Goal: Obtain resource: Obtain resource

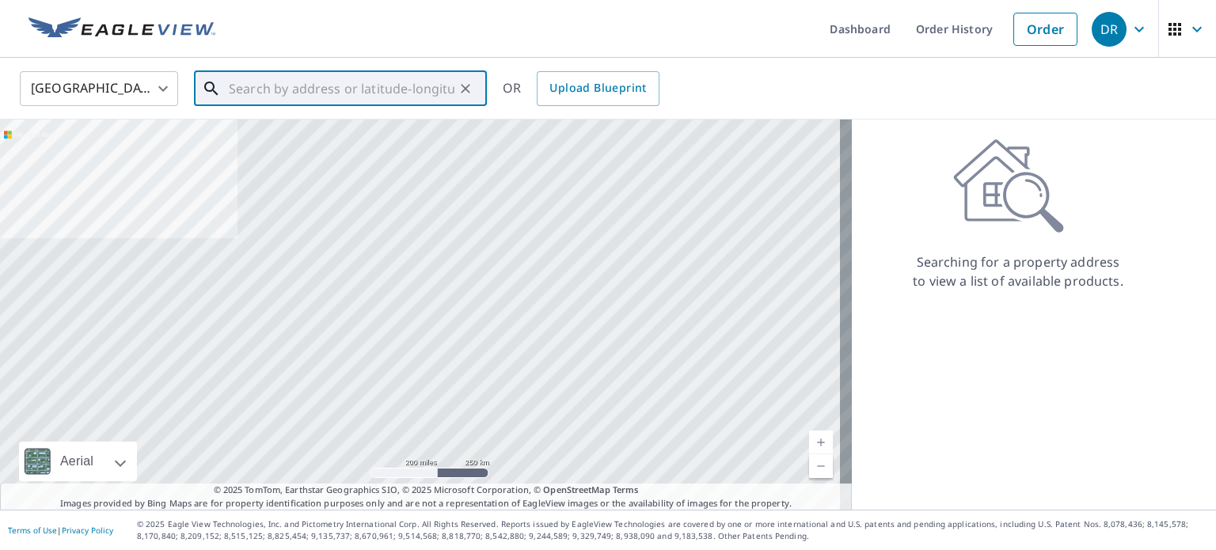
click at [233, 91] on input "text" at bounding box center [342, 88] width 226 height 44
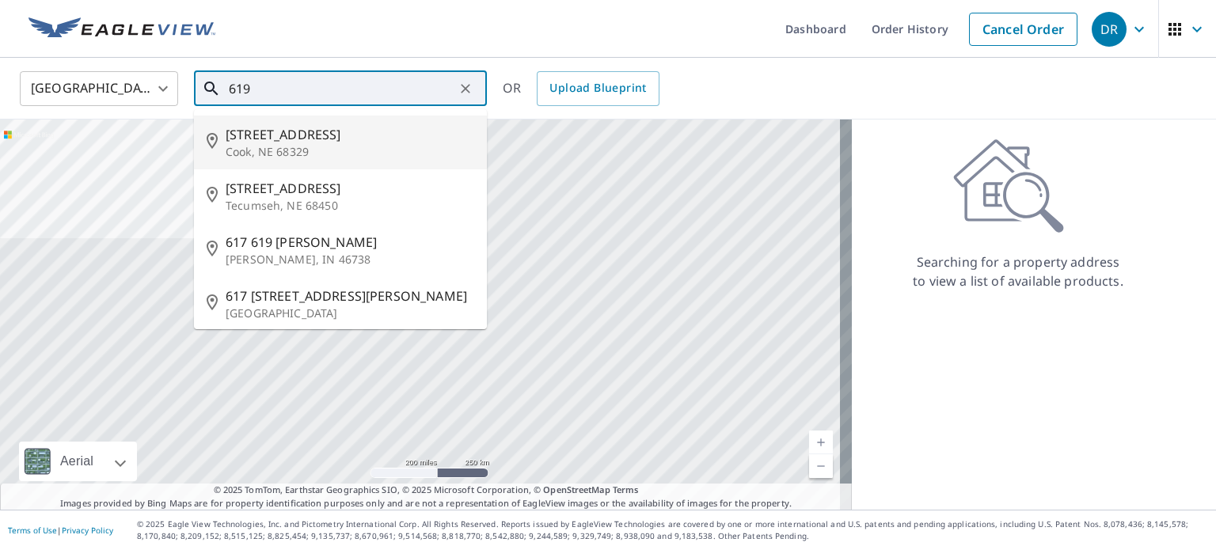
click at [312, 167] on li "[STREET_ADDRESS]" at bounding box center [340, 143] width 293 height 54
type input "[STREET_ADDRESS]"
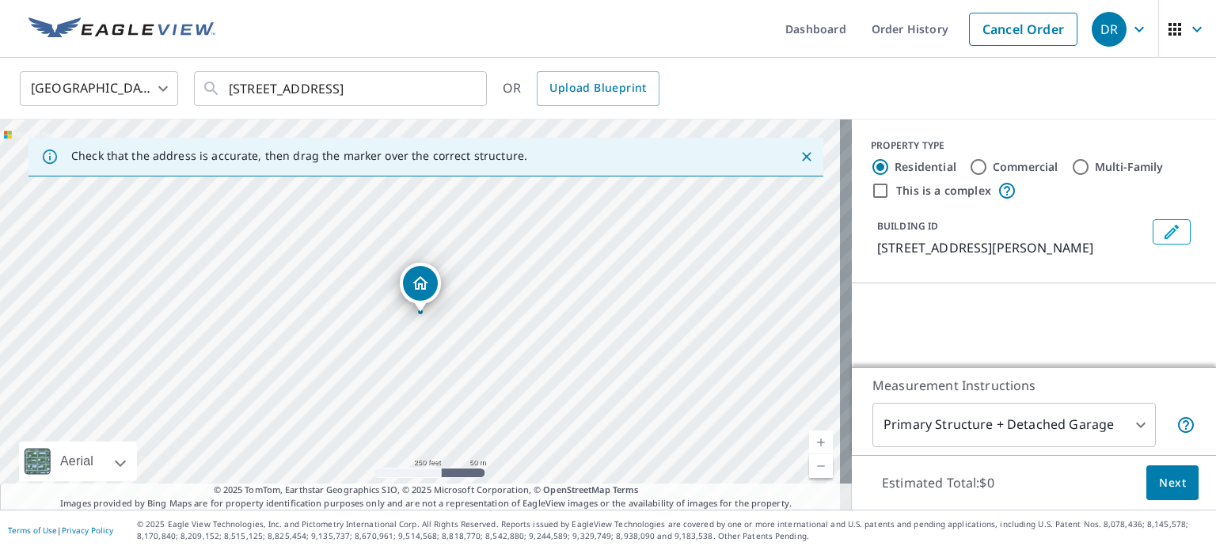
click at [312, 167] on div "Check that the address is accurate, then drag the marker over the correct struc…" at bounding box center [299, 156] width 456 height 28
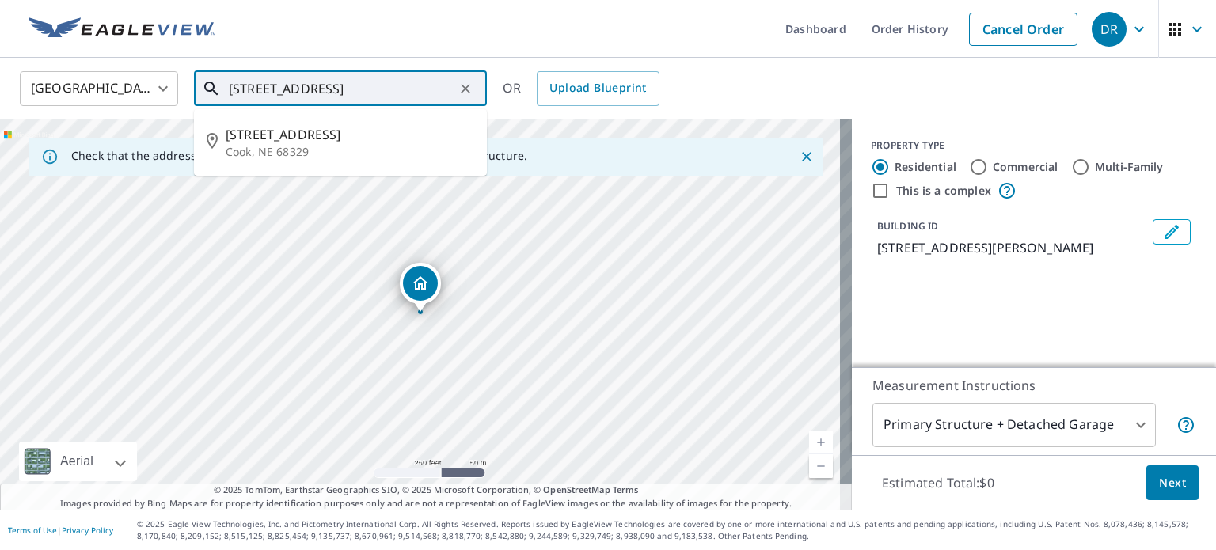
click at [419, 93] on input "73369 619 Ave Cook, NE 68329" at bounding box center [342, 88] width 226 height 44
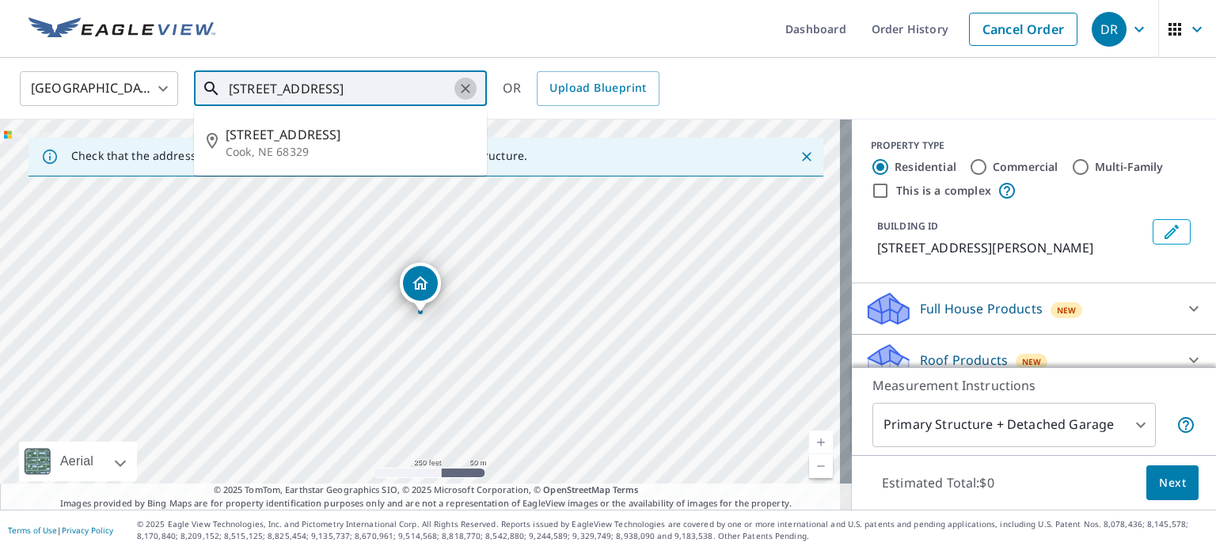
click at [465, 93] on icon "Clear" at bounding box center [465, 89] width 16 height 16
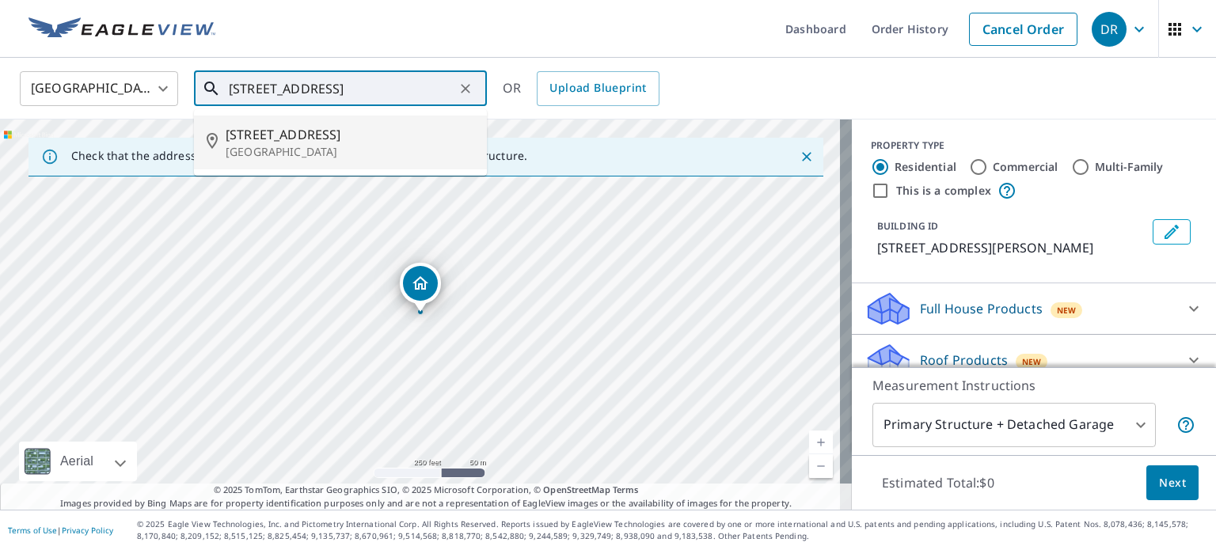
click at [285, 139] on span "621 Garfield Ave" at bounding box center [350, 134] width 248 height 19
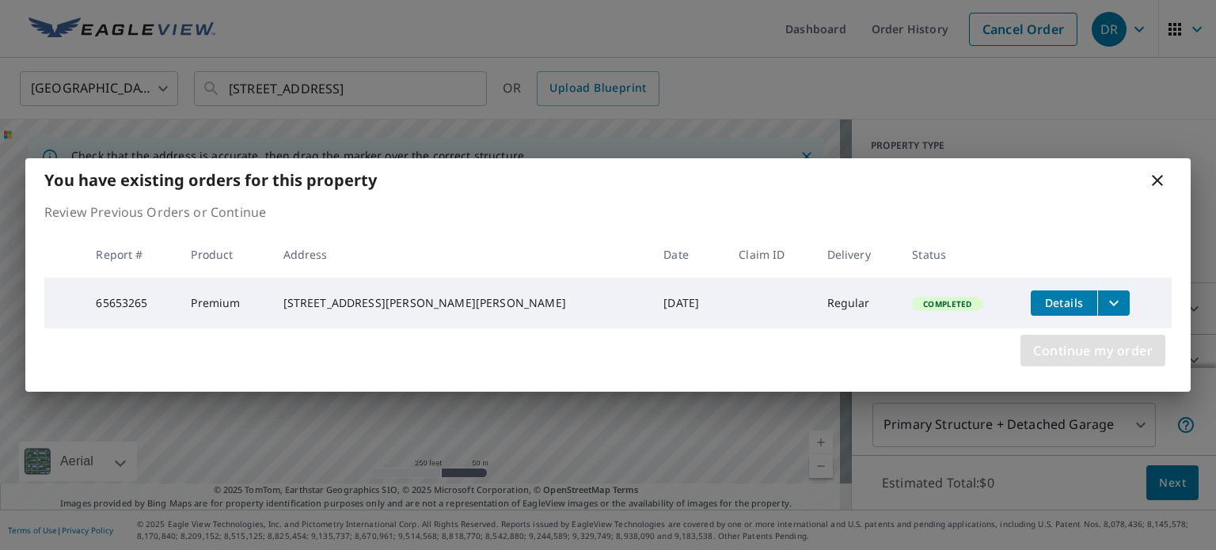
click at [1072, 355] on span "Continue my order" at bounding box center [1093, 351] width 120 height 22
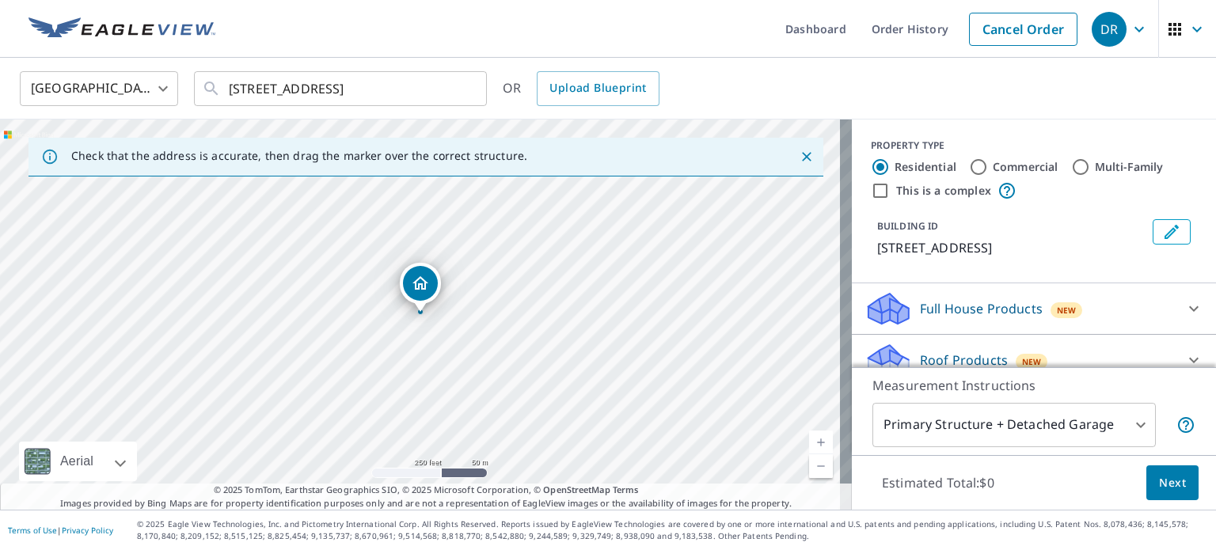
click at [389, 317] on div "621 Garfield Ave Evansville, WI 53536" at bounding box center [426, 315] width 852 height 390
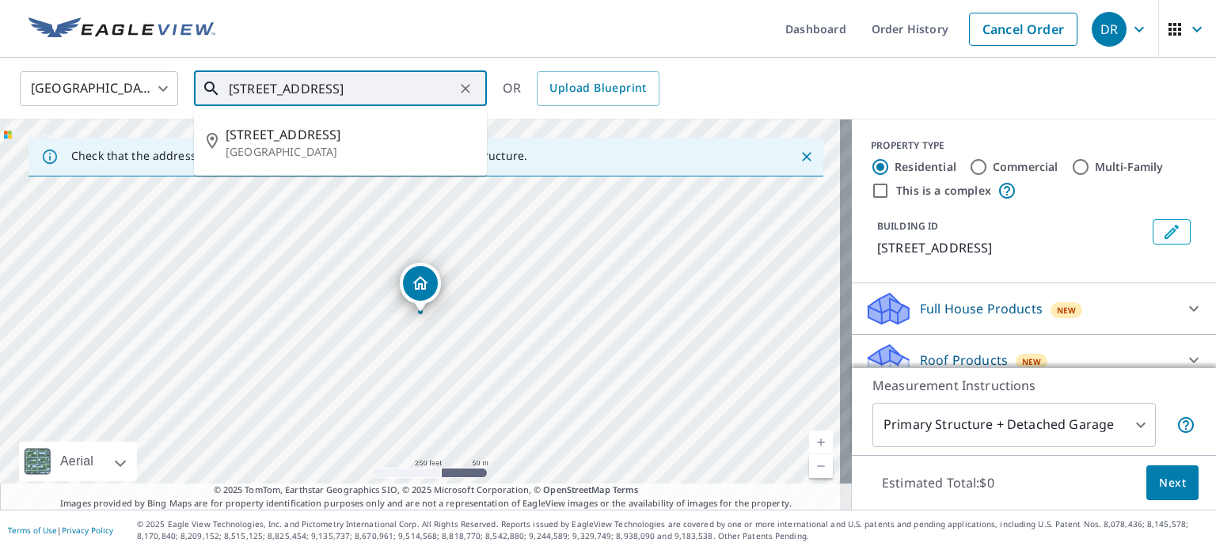
click at [247, 90] on input "621 Garfield Ave Evansville, WI 53536" at bounding box center [342, 88] width 226 height 44
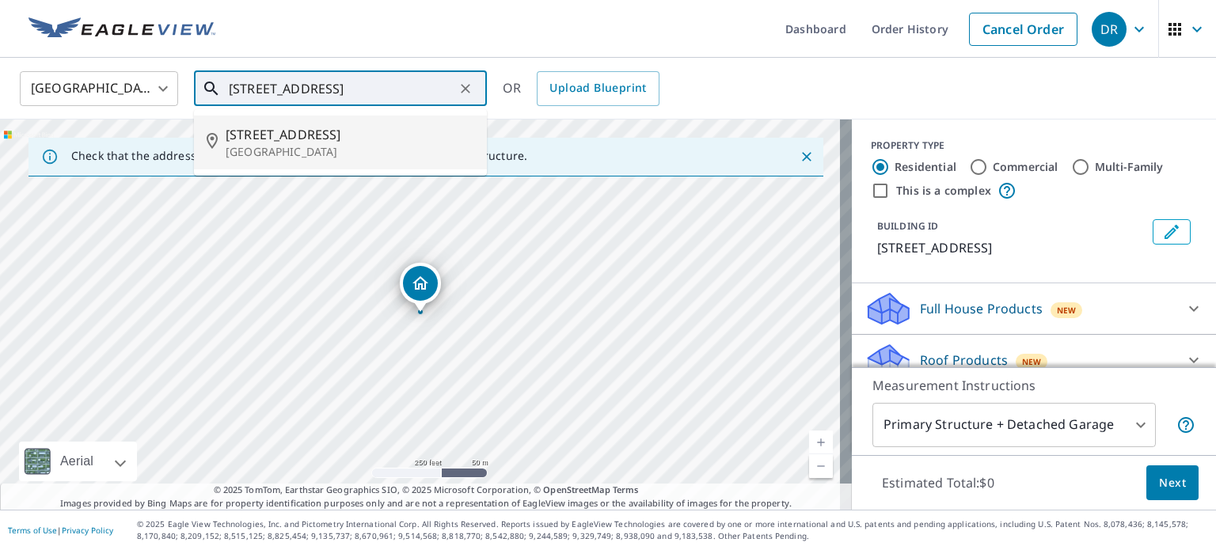
click at [278, 142] on span "[STREET_ADDRESS]" at bounding box center [350, 134] width 248 height 19
type input "[STREET_ADDRESS]"
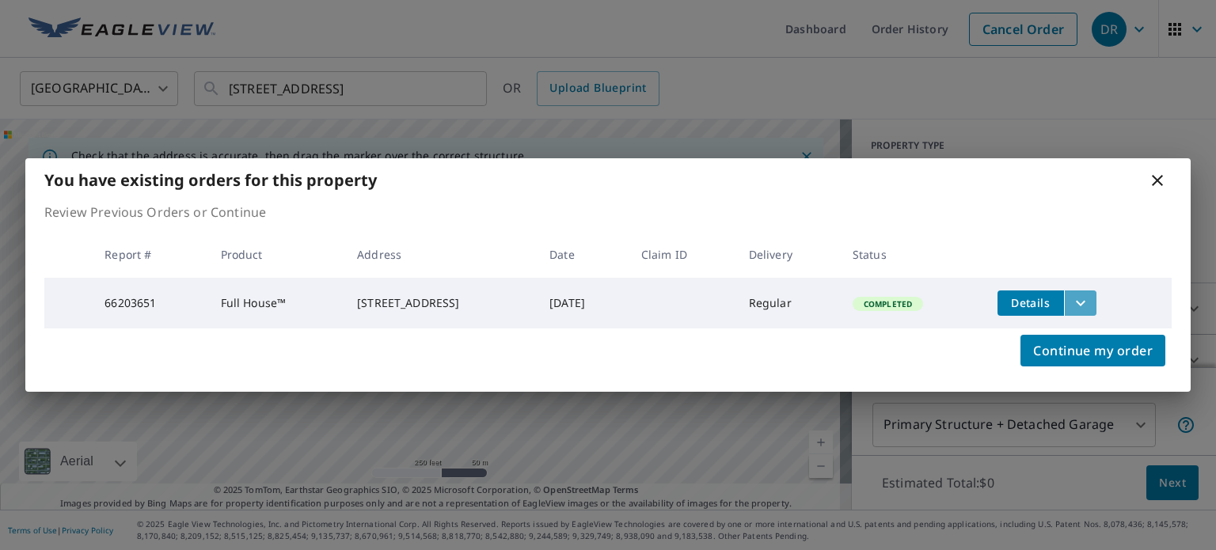
click at [1090, 294] on icon "filesDropdownBtn-66203651" at bounding box center [1080, 303] width 19 height 19
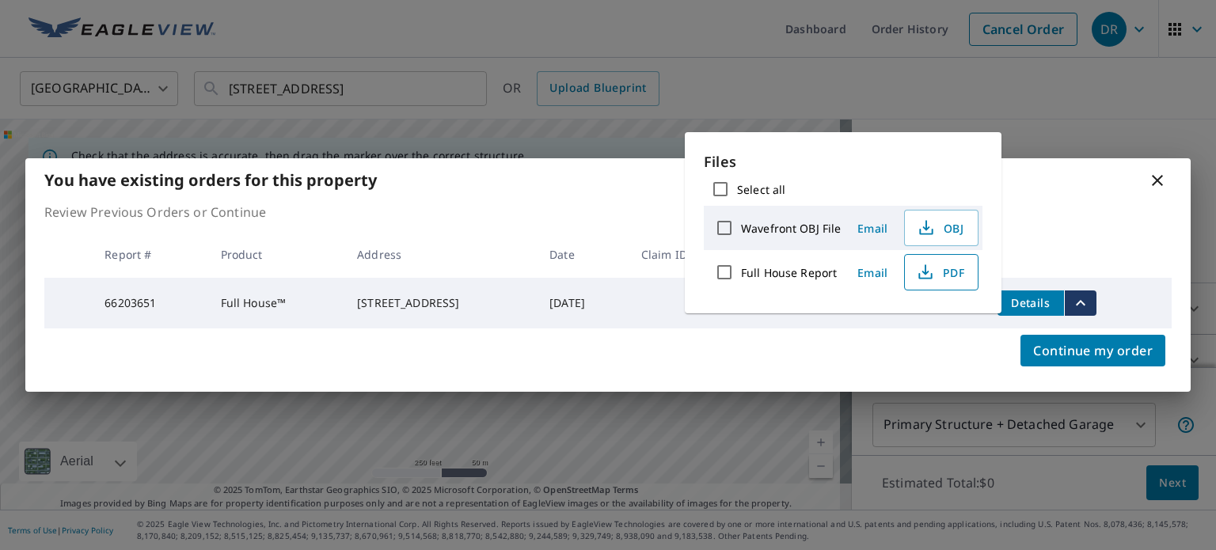
click at [966, 271] on button "PDF" at bounding box center [941, 272] width 74 height 36
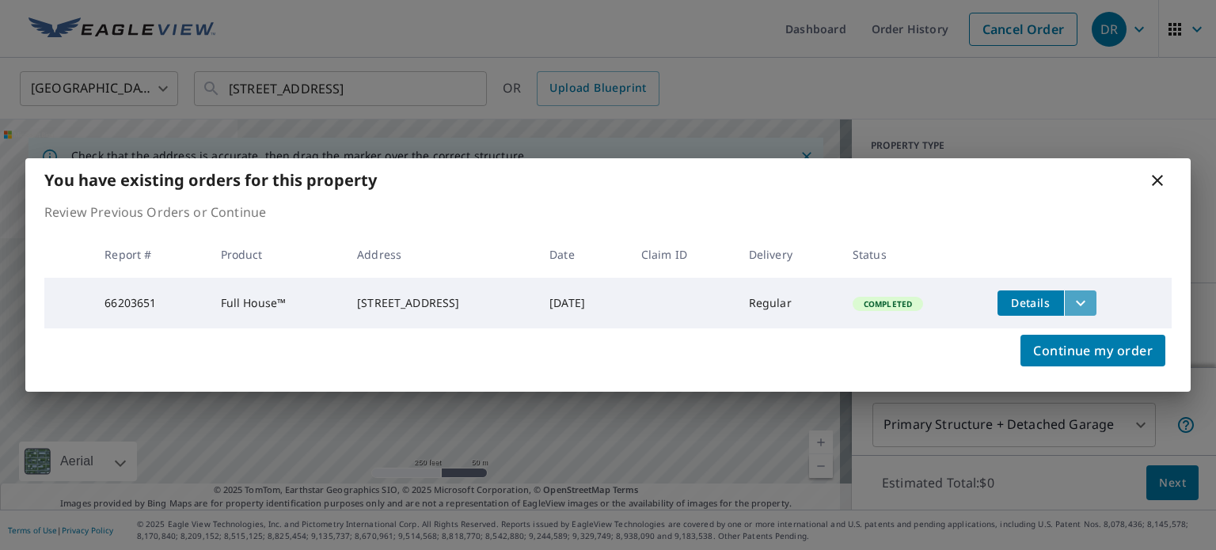
click at [1089, 300] on icon "filesDropdownBtn-66203651" at bounding box center [1080, 303] width 19 height 19
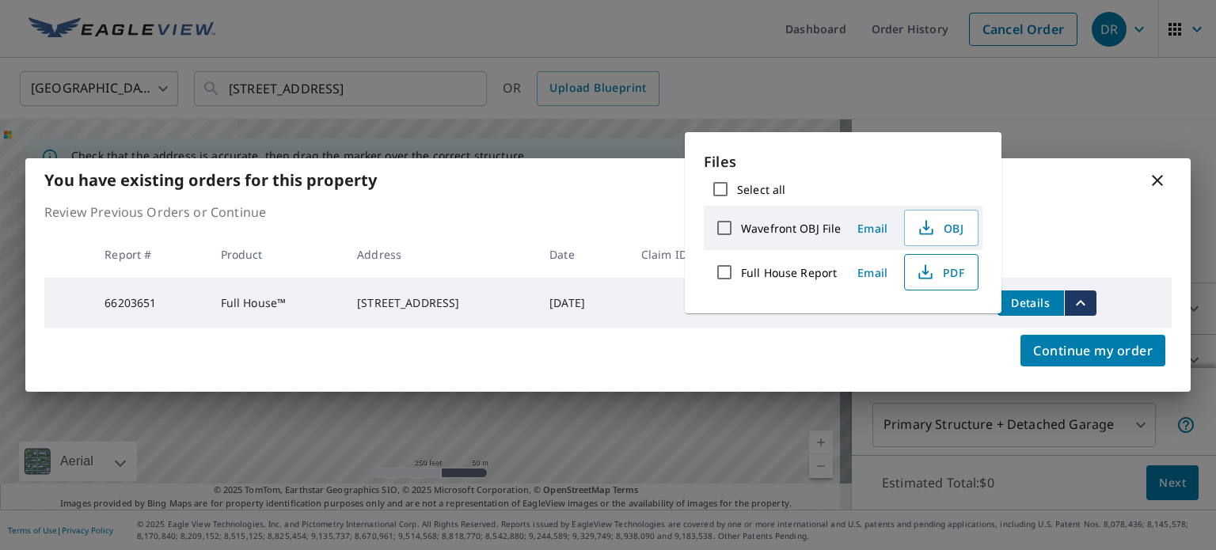
click at [947, 283] on button "PDF" at bounding box center [941, 272] width 74 height 36
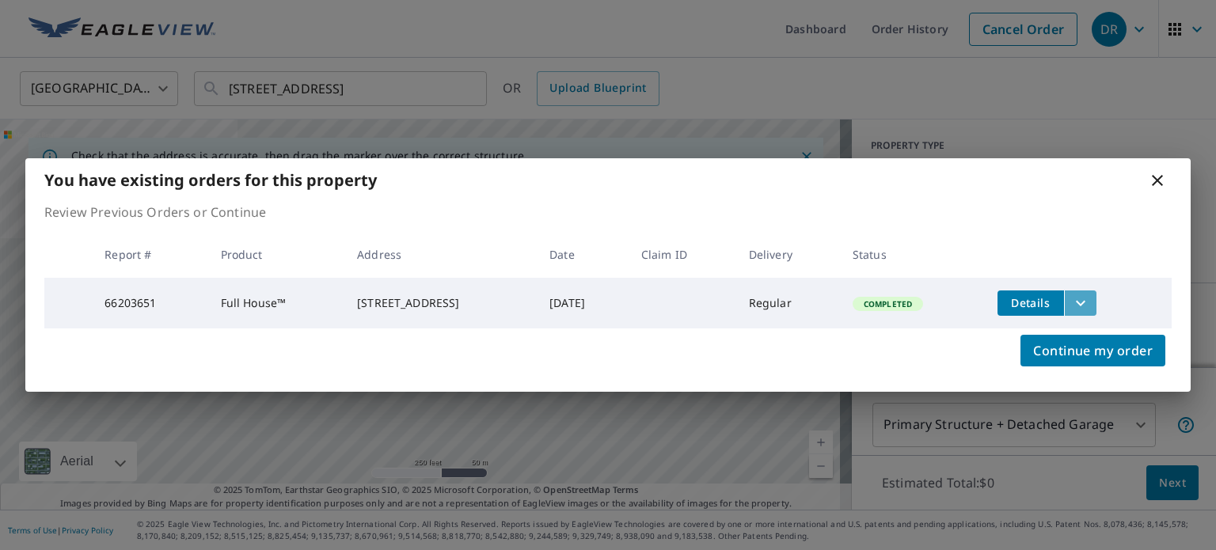
click at [1085, 300] on icon "filesDropdownBtn-66203651" at bounding box center [1080, 303] width 9 height 6
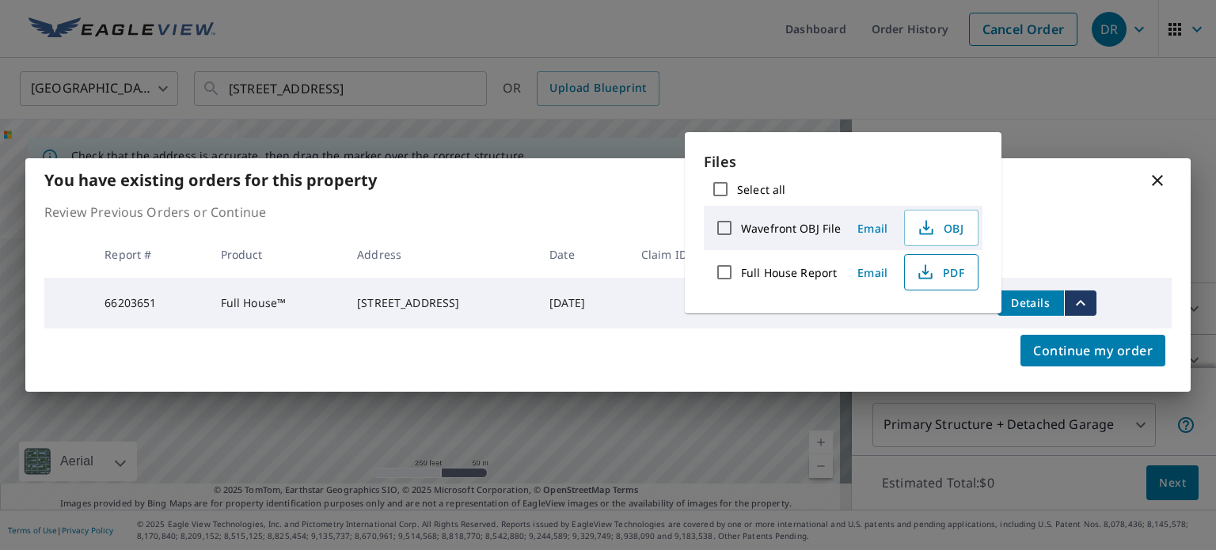
click at [950, 266] on span "PDF" at bounding box center [939, 272] width 51 height 19
click at [1155, 175] on icon at bounding box center [1157, 180] width 19 height 19
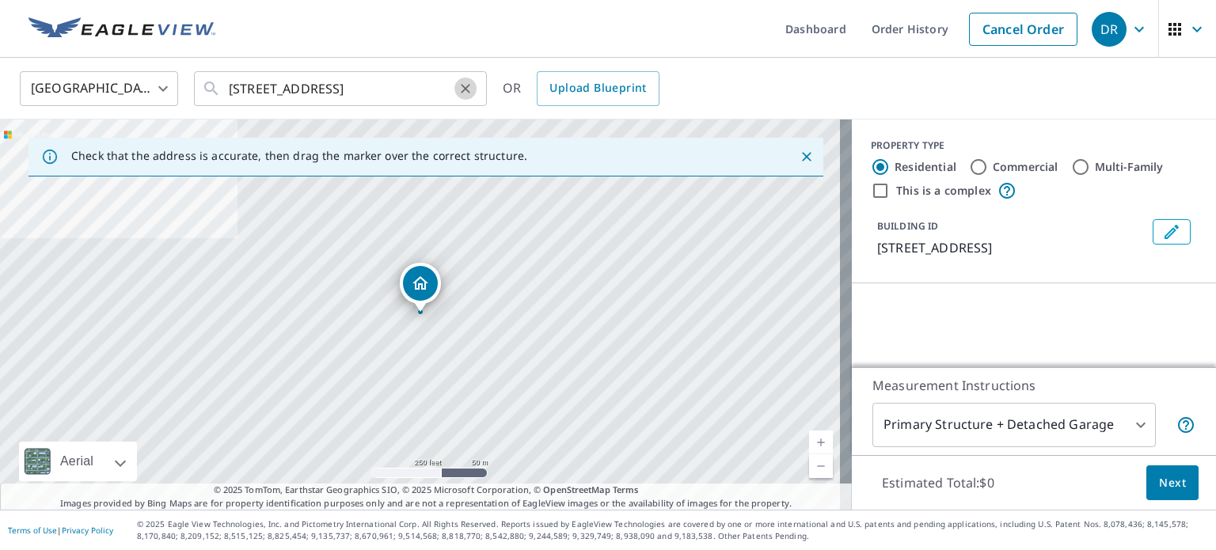
click at [459, 89] on icon "Clear" at bounding box center [465, 89] width 16 height 16
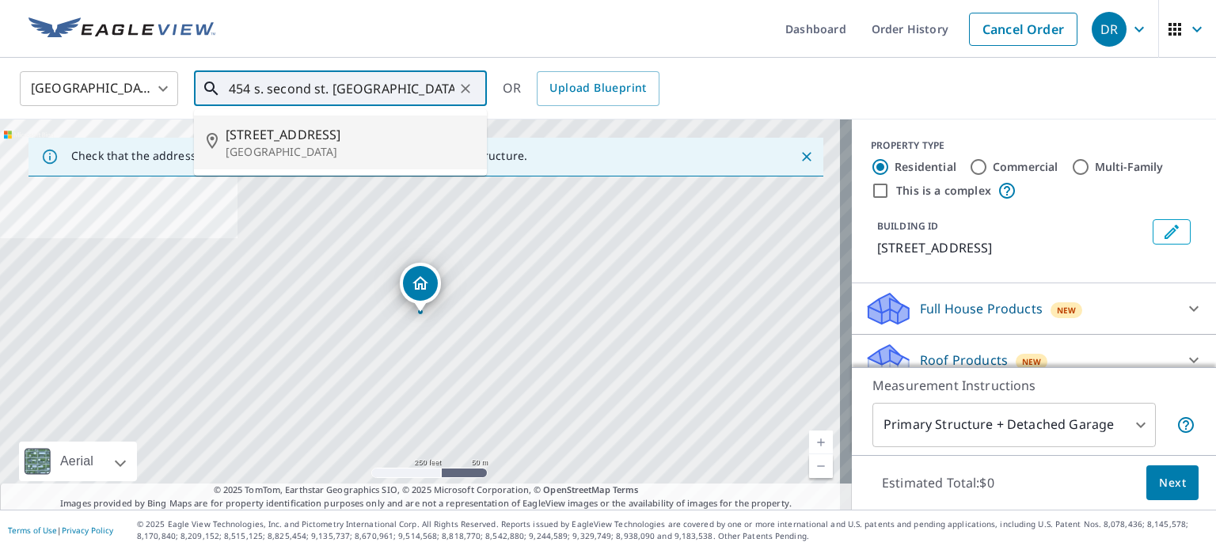
click at [279, 137] on span "[STREET_ADDRESS]" at bounding box center [350, 134] width 248 height 19
type input "[STREET_ADDRESS]"
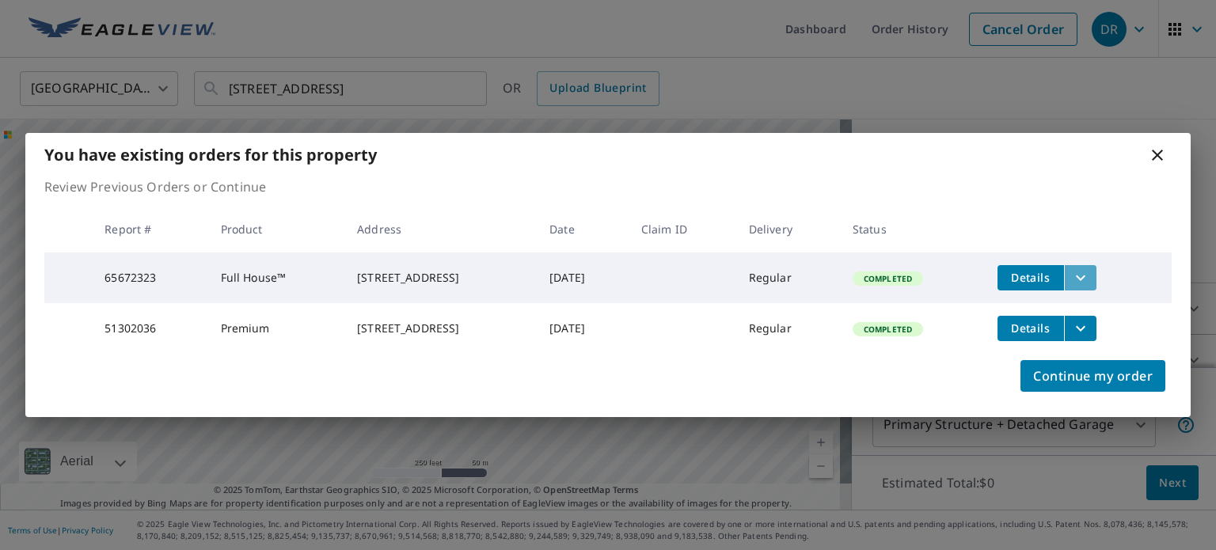
click at [1083, 279] on icon "filesDropdownBtn-65672323" at bounding box center [1080, 277] width 19 height 19
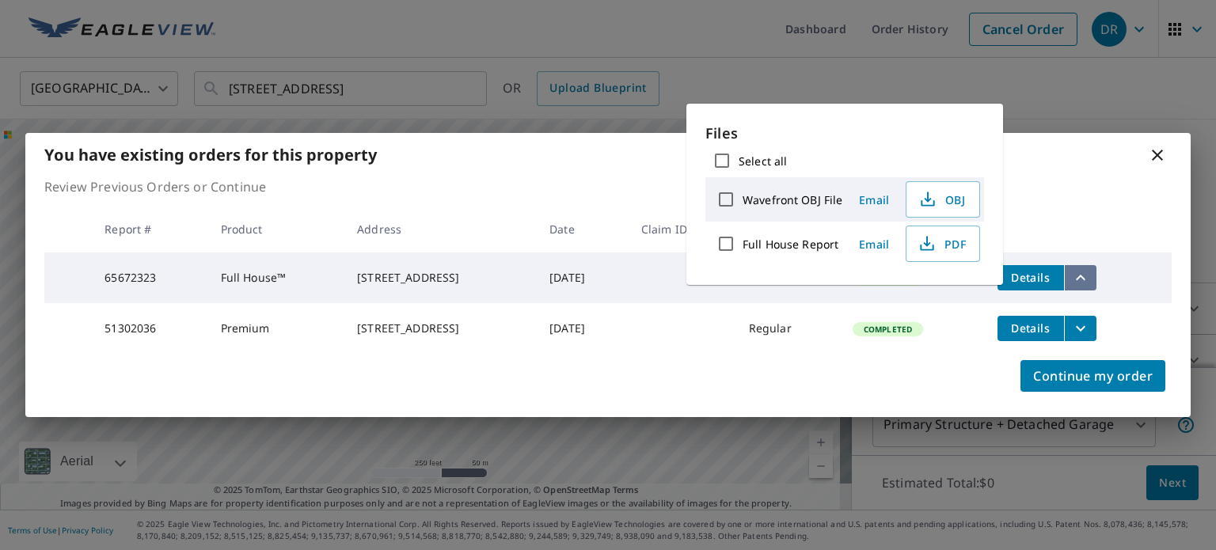
click at [1090, 271] on icon "filesDropdownBtn-65672323" at bounding box center [1080, 277] width 19 height 19
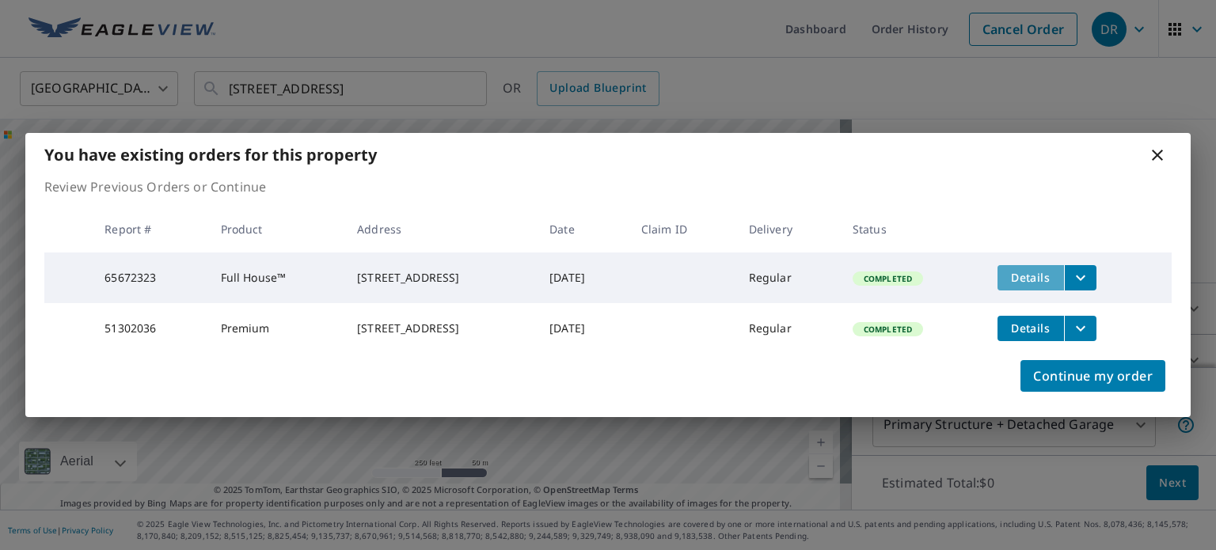
click at [1054, 273] on span "Details" at bounding box center [1030, 277] width 47 height 15
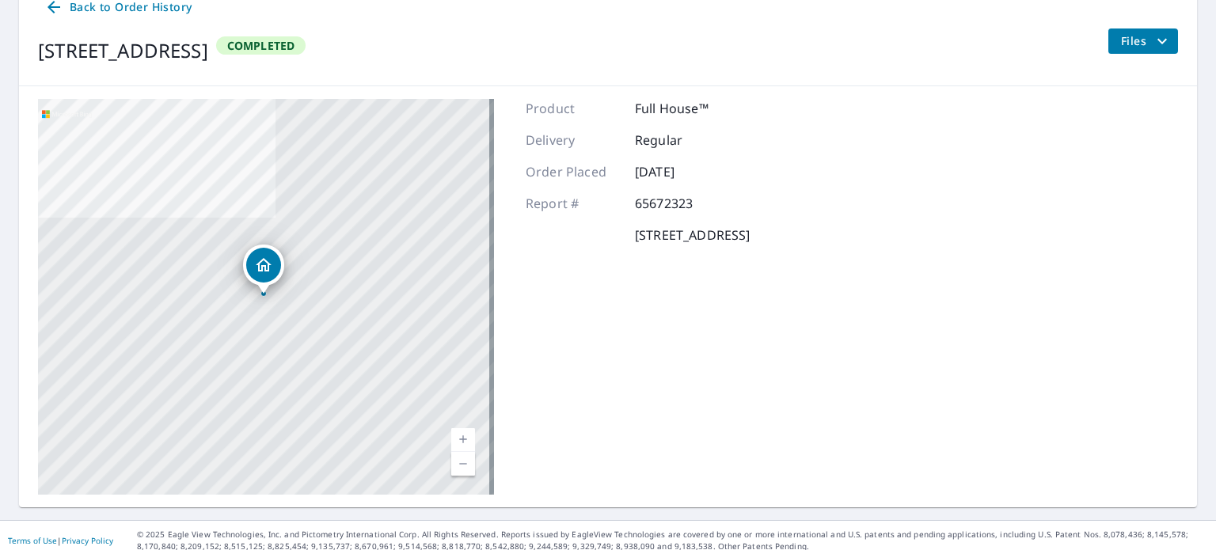
scroll to position [188, 0]
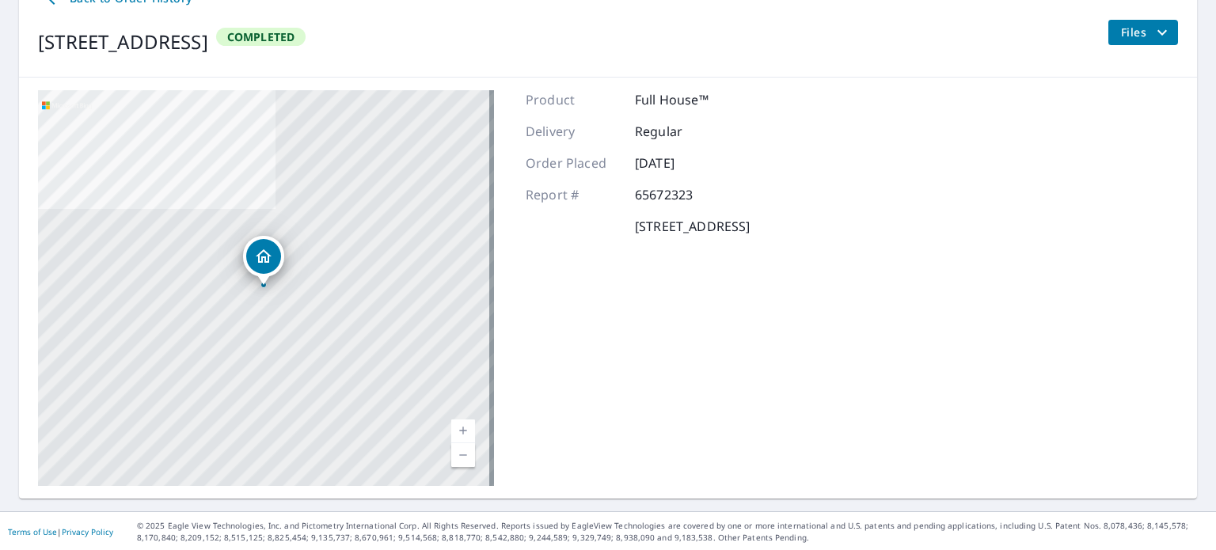
click at [35, 40] on div "Back to Order History [STREET_ADDRESS] Completed Files" at bounding box center [608, 25] width 1178 height 106
